Goal: Use online tool/utility: Use online tool/utility

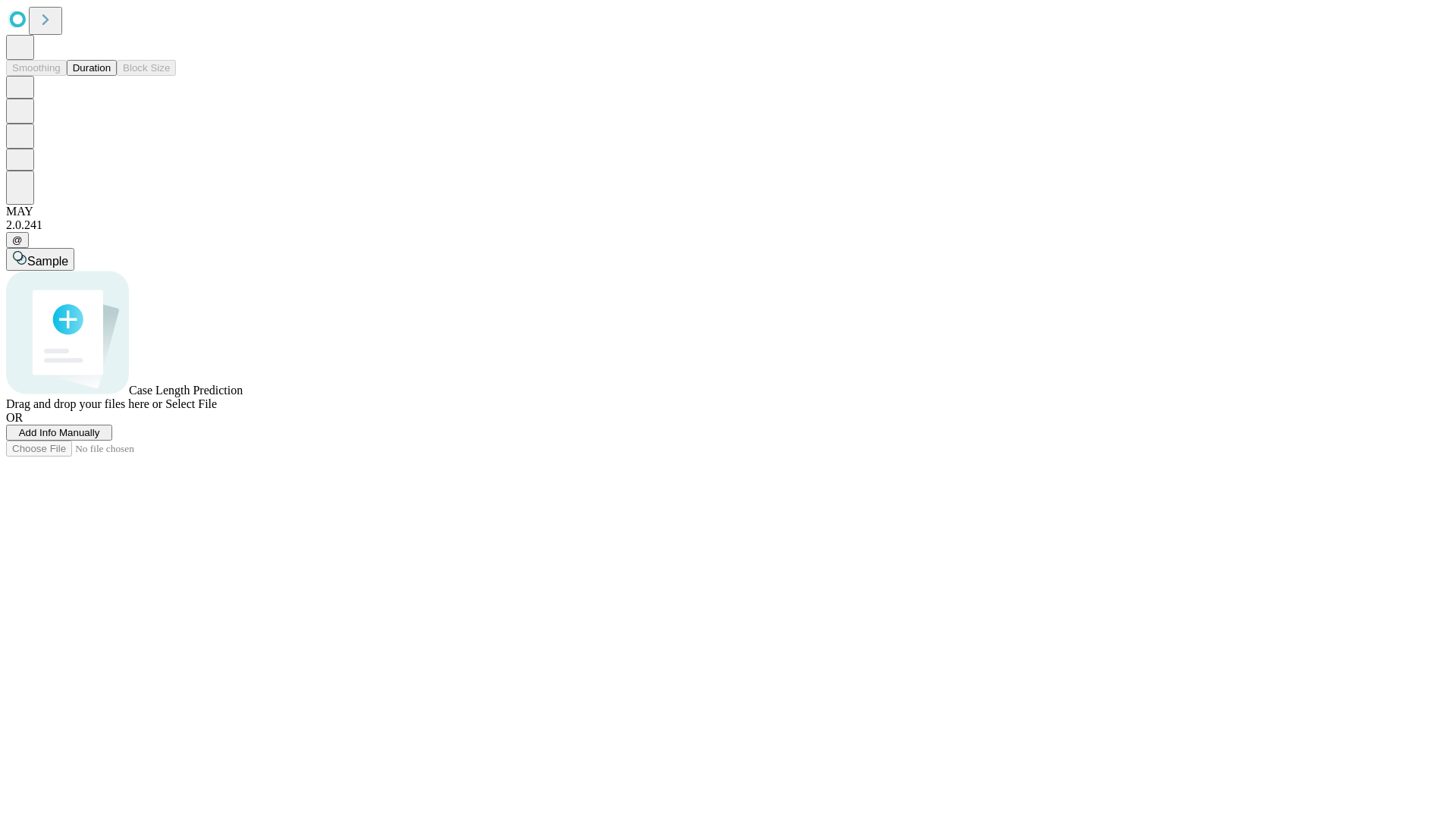
click at [111, 75] on button "Duration" at bounding box center [91, 67] width 50 height 16
click at [217, 410] on span "Select File" at bounding box center [191, 404] width 52 height 13
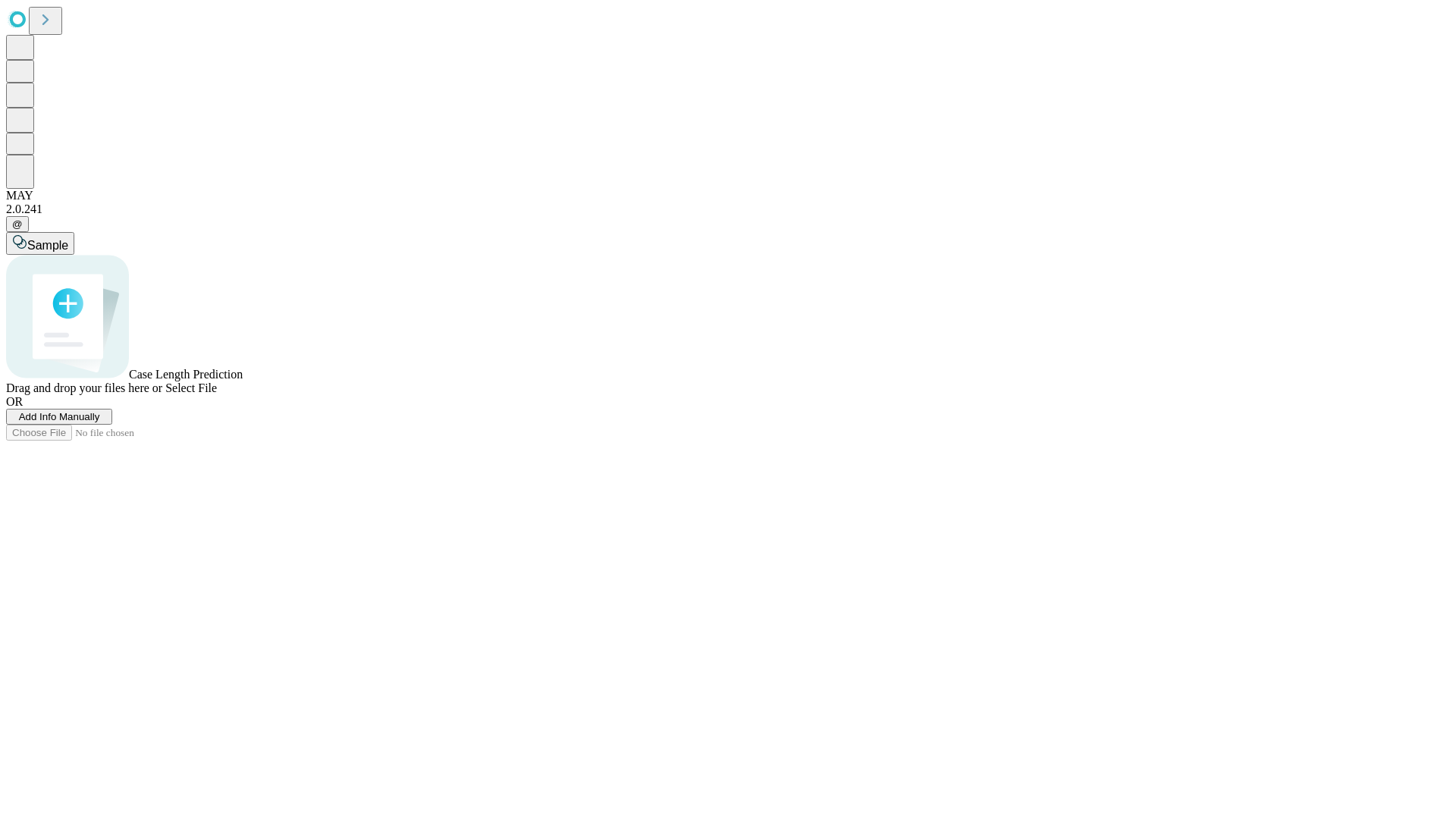
click at [217, 395] on span "Select File" at bounding box center [191, 388] width 52 height 13
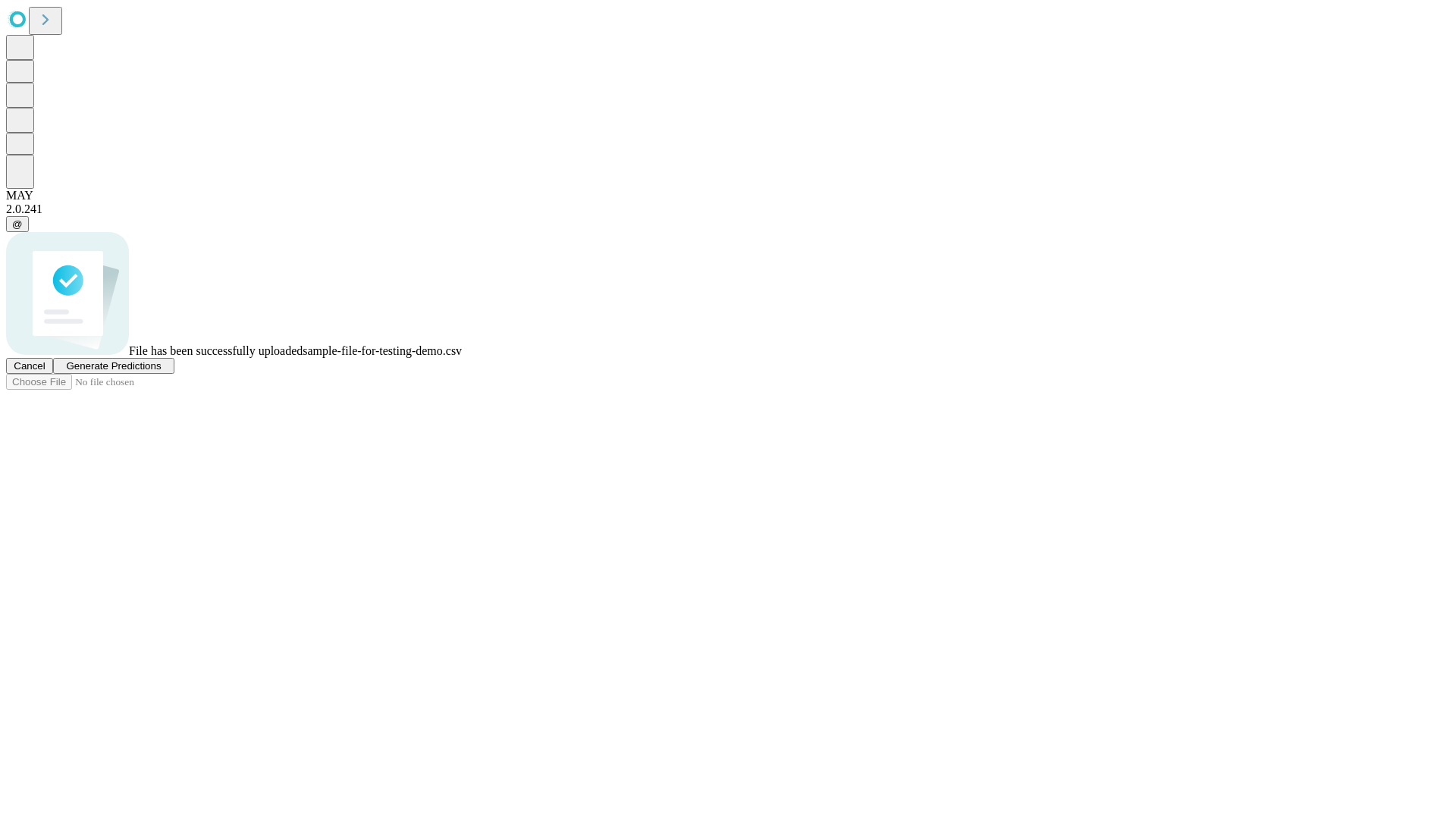
click at [161, 372] on span "Generate Predictions" at bounding box center [114, 365] width 95 height 11
